Goal: Navigation & Orientation: Find specific page/section

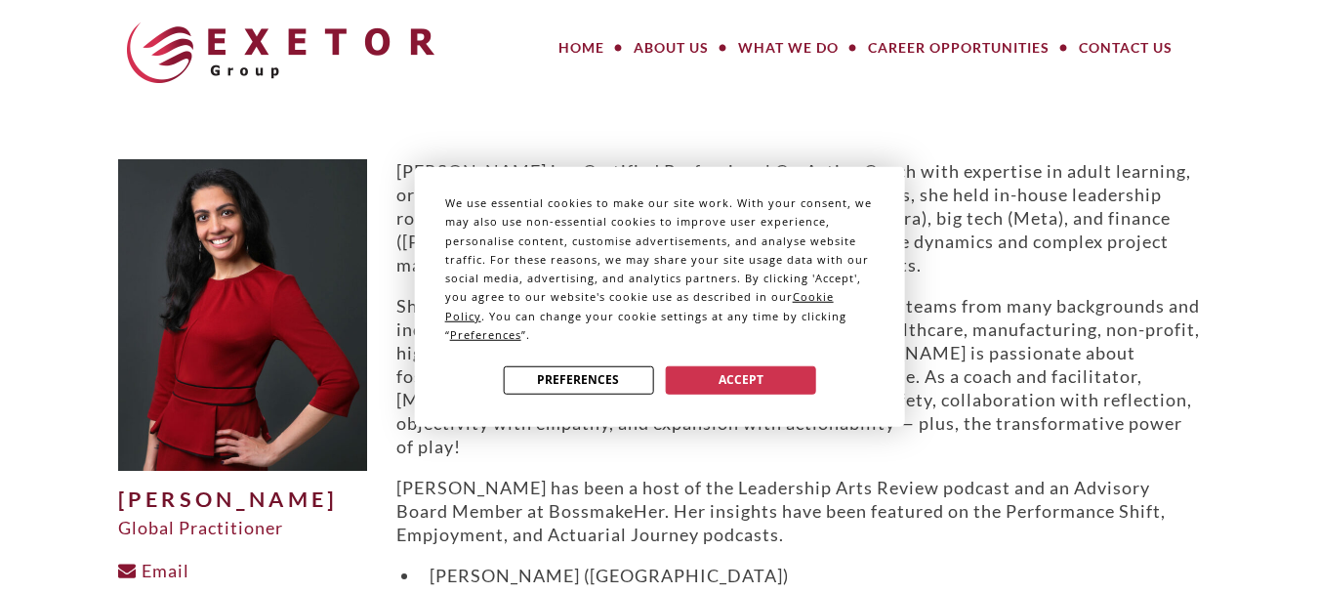
click at [826, 138] on div "We use essential cookies to make our site work. With your consent, we may also …" at bounding box center [659, 296] width 1319 height 593
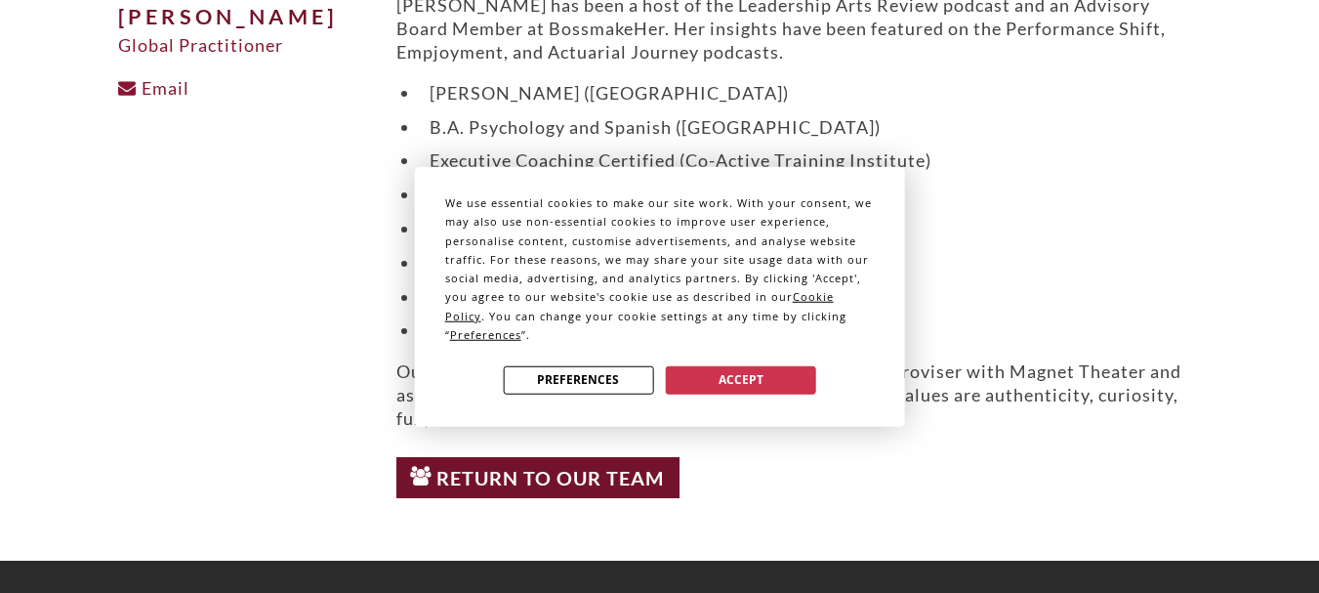
scroll to position [391, 0]
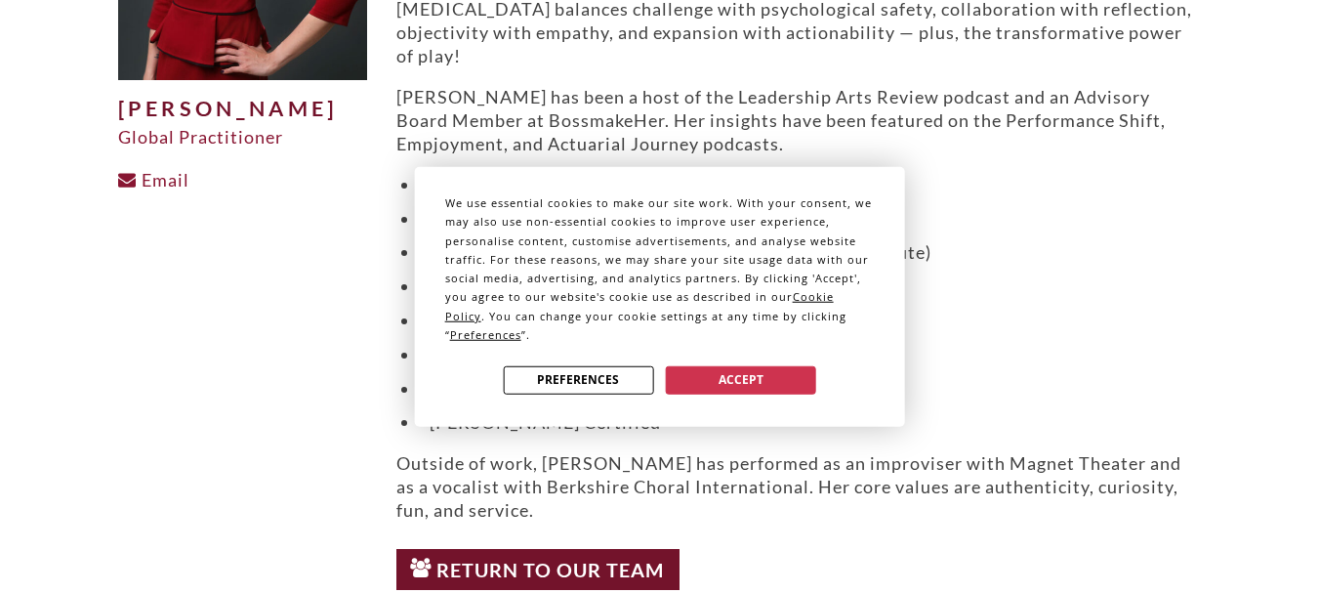
click at [969, 174] on div "We use essential cookies to make our site work. With your consent, we may also …" at bounding box center [659, 296] width 1319 height 593
click at [717, 368] on button "Accept" at bounding box center [741, 379] width 150 height 28
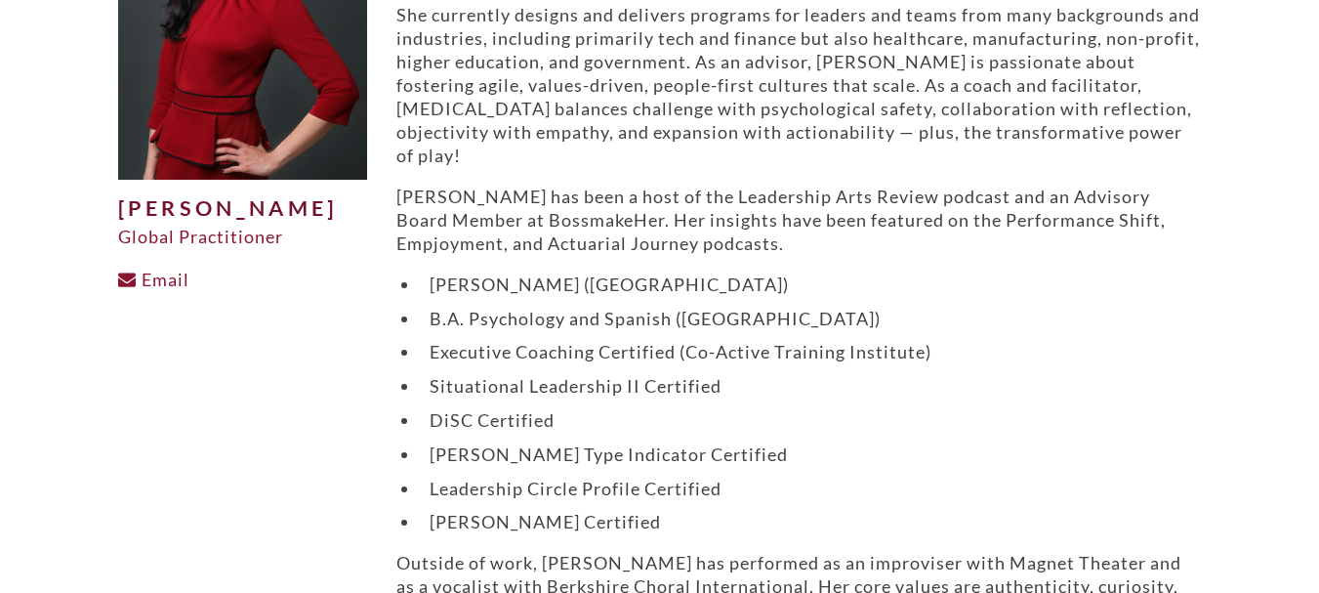
scroll to position [586, 0]
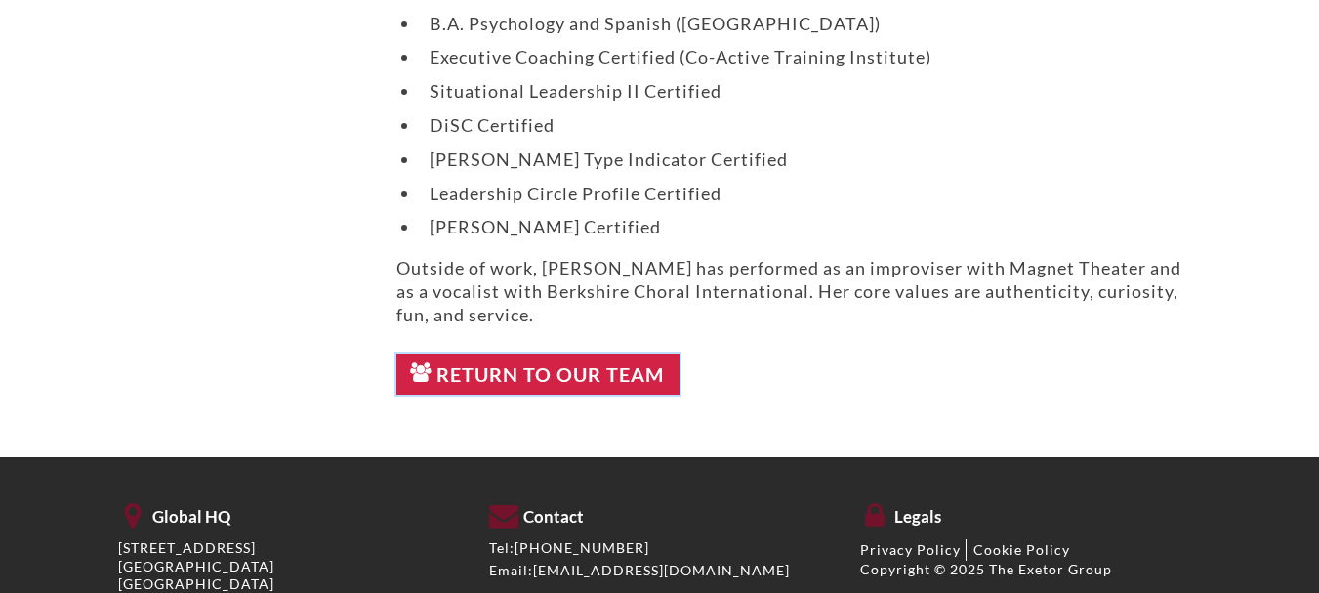
click at [419, 363] on span at bounding box center [421, 373] width 21 height 21
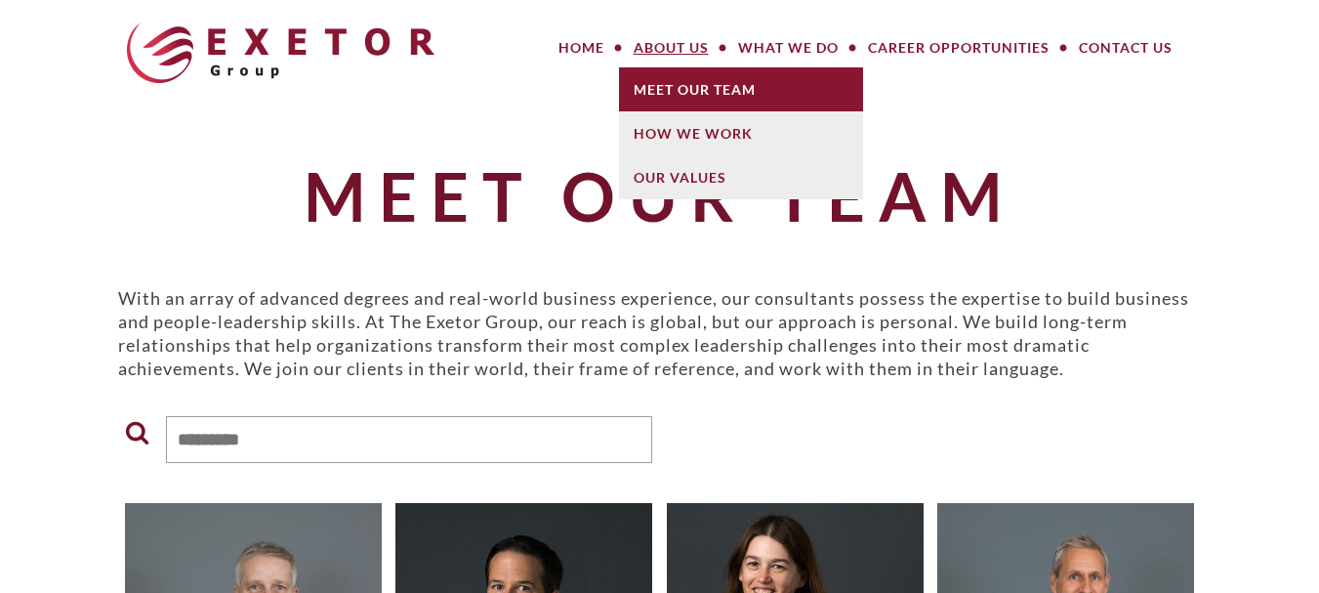
click at [649, 86] on link "Meet Our Team" at bounding box center [741, 89] width 244 height 44
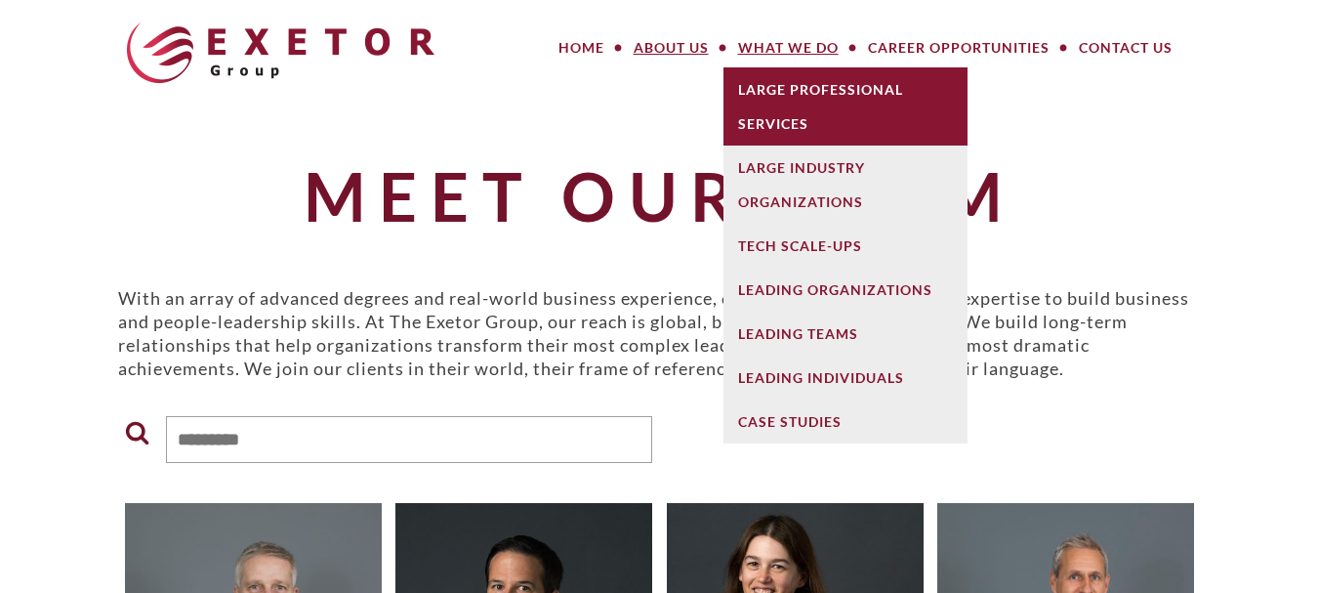
click at [751, 90] on link "Large Professional Services" at bounding box center [845, 106] width 244 height 78
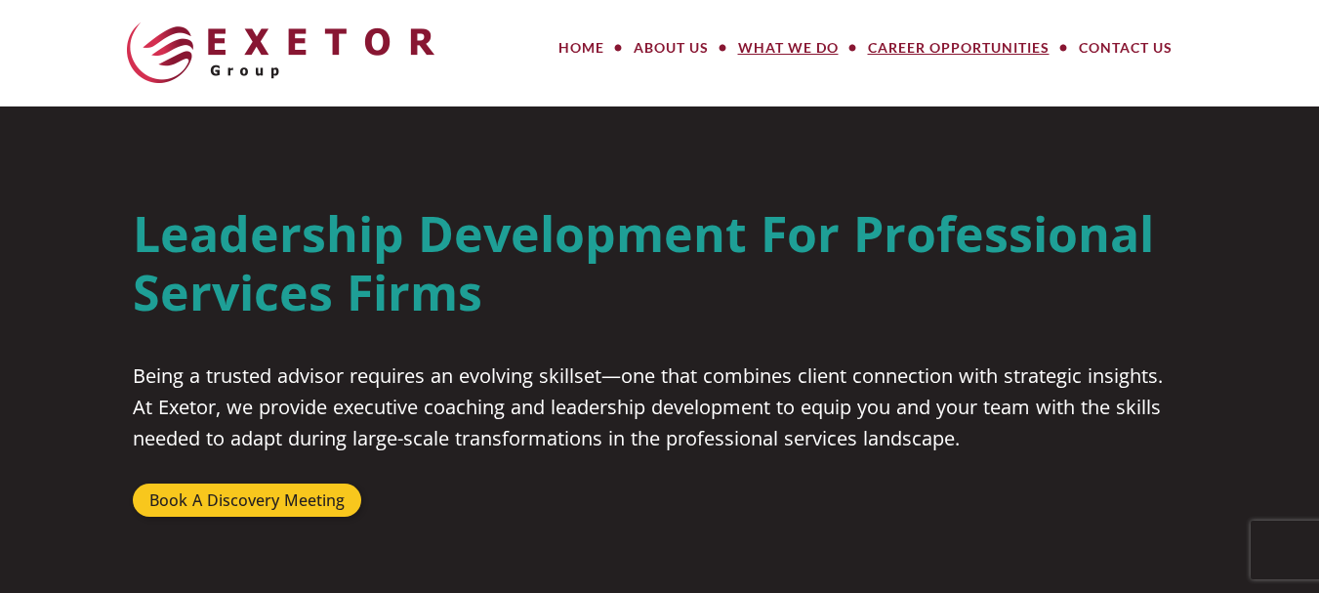
click at [885, 43] on link "Career Opportunities" at bounding box center [958, 47] width 211 height 39
click at [586, 46] on link "Home" at bounding box center [581, 47] width 75 height 39
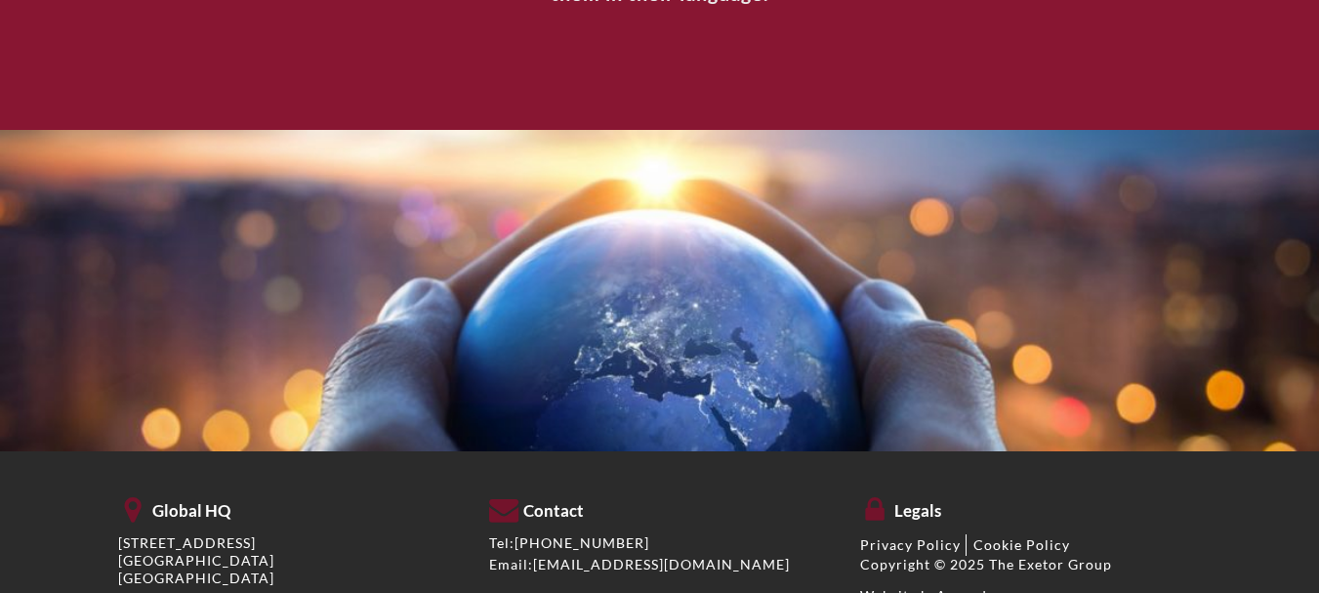
scroll to position [2625, 0]
